Goal: Information Seeking & Learning: Stay updated

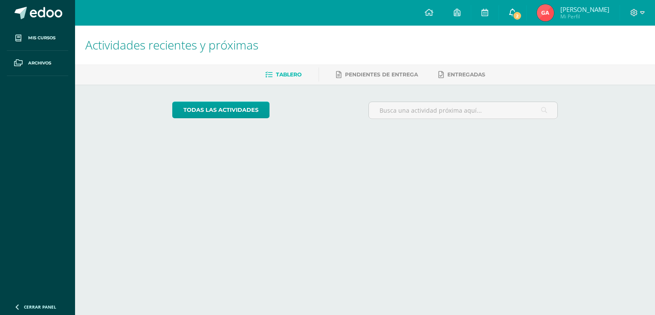
click at [522, 18] on span "2" at bounding box center [517, 15] width 9 height 9
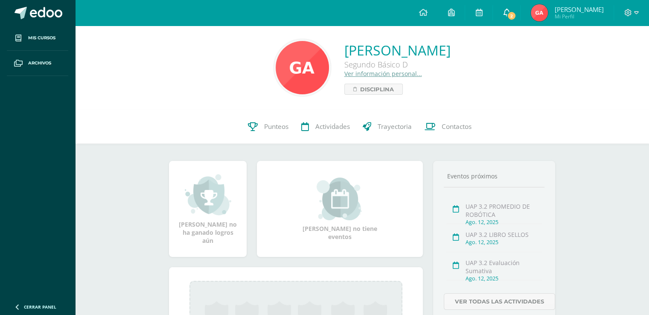
click at [513, 16] on span "2" at bounding box center [511, 15] width 9 height 9
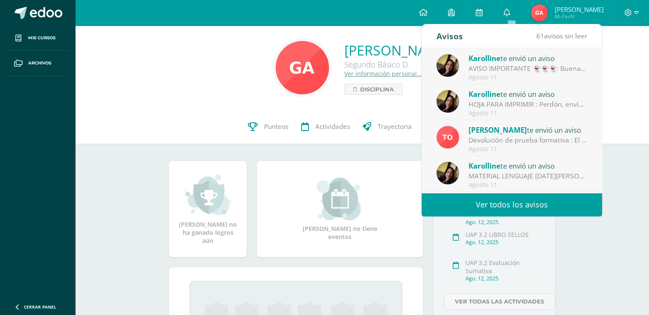
click at [534, 108] on div "HOJA PARA IMPRIMIR : Perdón, envío documento para impresión. Gracias." at bounding box center [528, 104] width 119 height 10
click at [534, 108] on div "[PERSON_NAME] te envió un aviso HOJA PARA IMPRIMIR : Perdón, envío documento pa…" at bounding box center [512, 102] width 181 height 36
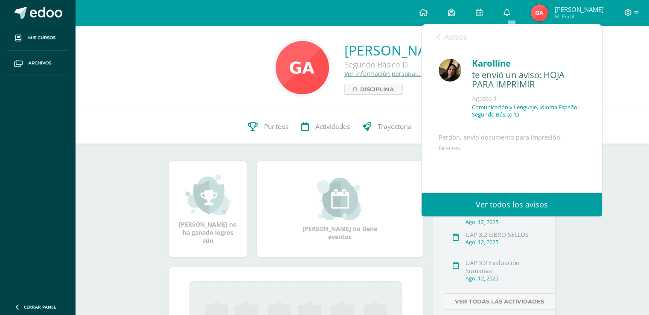
drag, startPoint x: 602, startPoint y: 104, endPoint x: 597, endPoint y: 133, distance: 29.5
click at [597, 133] on div "Karolline te envió un aviso: HOJA PARA IMPRIMIR [DATE] Comunicación y Lenguaje,…" at bounding box center [512, 120] width 181 height 145
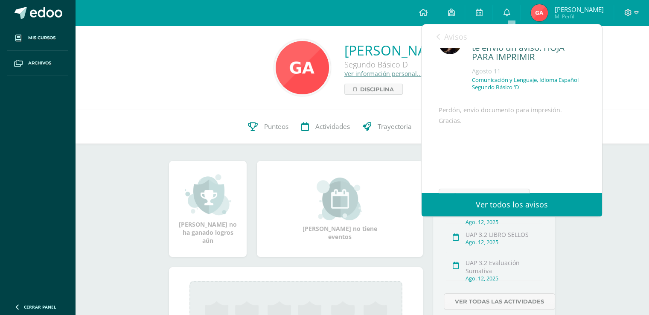
scroll to position [79, 0]
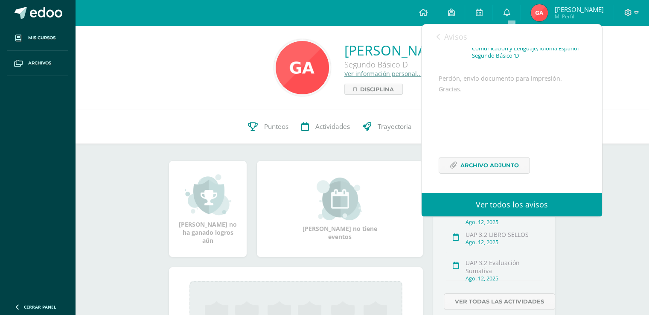
click at [438, 41] on link "Avisos" at bounding box center [452, 36] width 31 height 24
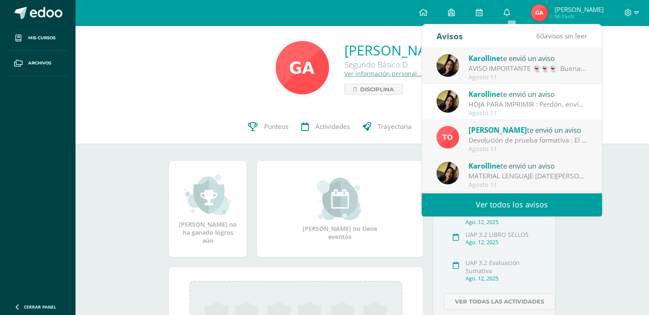
click at [472, 61] on span "Karolline" at bounding box center [485, 58] width 32 height 10
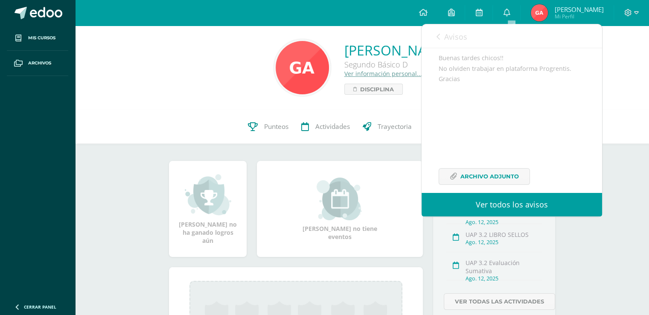
click at [433, 31] on div "Avisos 59 avisos sin leer Avisos" at bounding box center [512, 36] width 181 height 24
